Goal: Check status: Check status

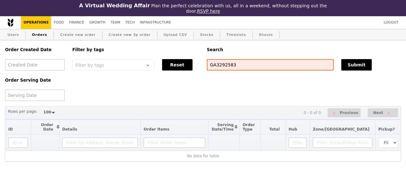
select select "100"
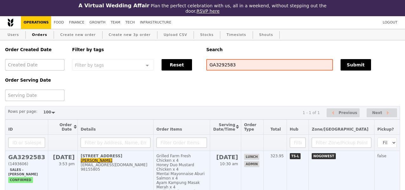
click at [31, 154] on h2 "GA3292583" at bounding box center [26, 157] width 37 height 7
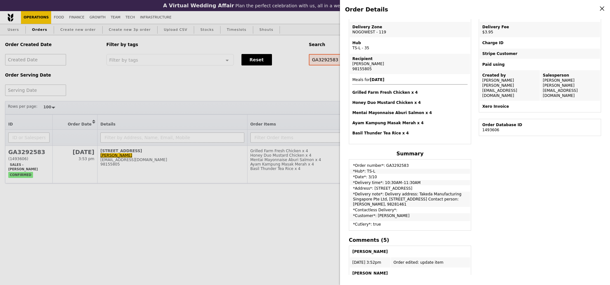
scroll to position [131, 0]
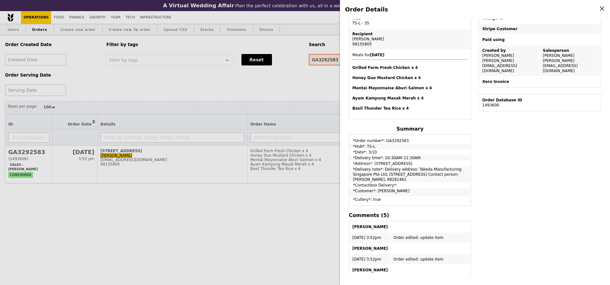
click at [378, 167] on td "*Delivery note*: Delivery address: Takeda Manufacturing Singapore Pte Ltd, [STR…" at bounding box center [410, 174] width 120 height 15
click at [373, 161] on td "*Address*: [STREET_ADDRESS]" at bounding box center [410, 163] width 120 height 5
drag, startPoint x: 387, startPoint y: 171, endPoint x: 460, endPoint y: 168, distance: 72.8
click at [406, 168] on td "*Delivery note*: Delivery address: Takeda Manufacturing Singapore Pte Ltd, [STR…" at bounding box center [410, 174] width 120 height 15
copy td "[STREET_ADDRESS]"
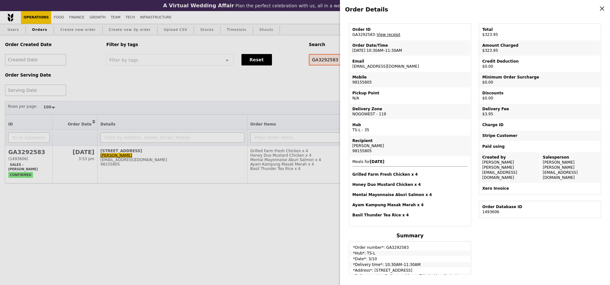
scroll to position [0, 0]
